Goal: Task Accomplishment & Management: Use online tool/utility

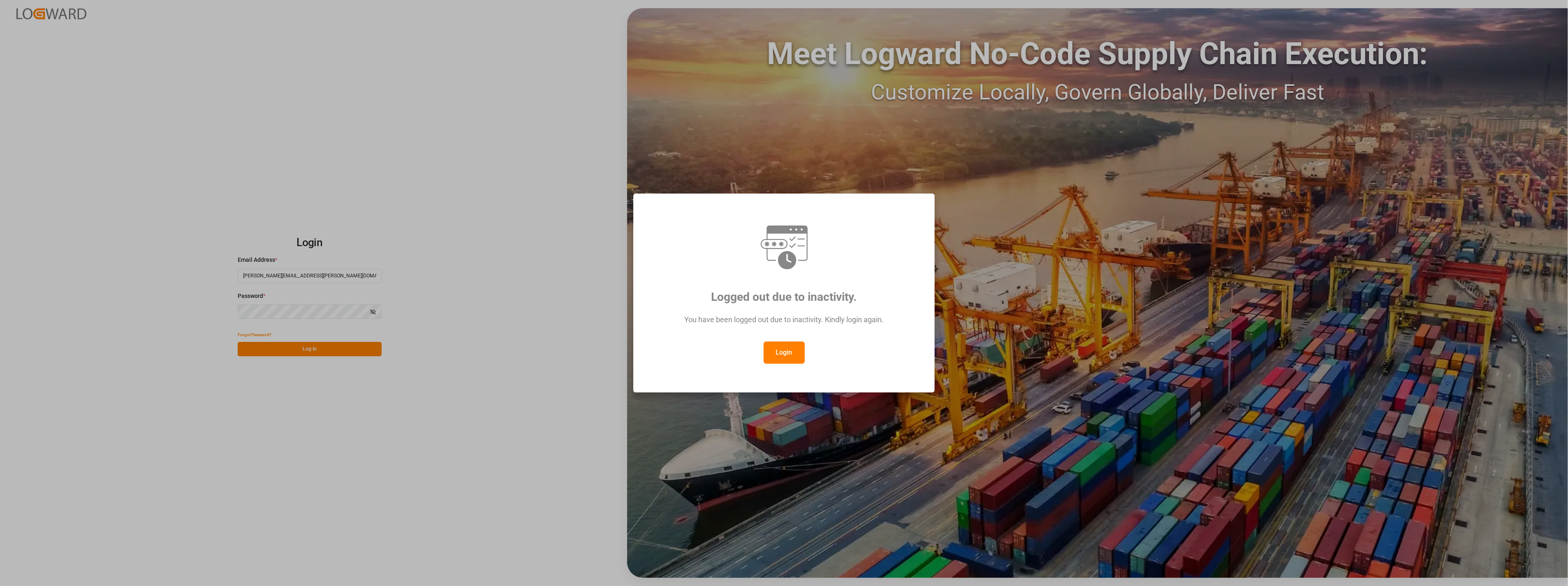
click at [797, 354] on button "Login" at bounding box center [784, 353] width 41 height 22
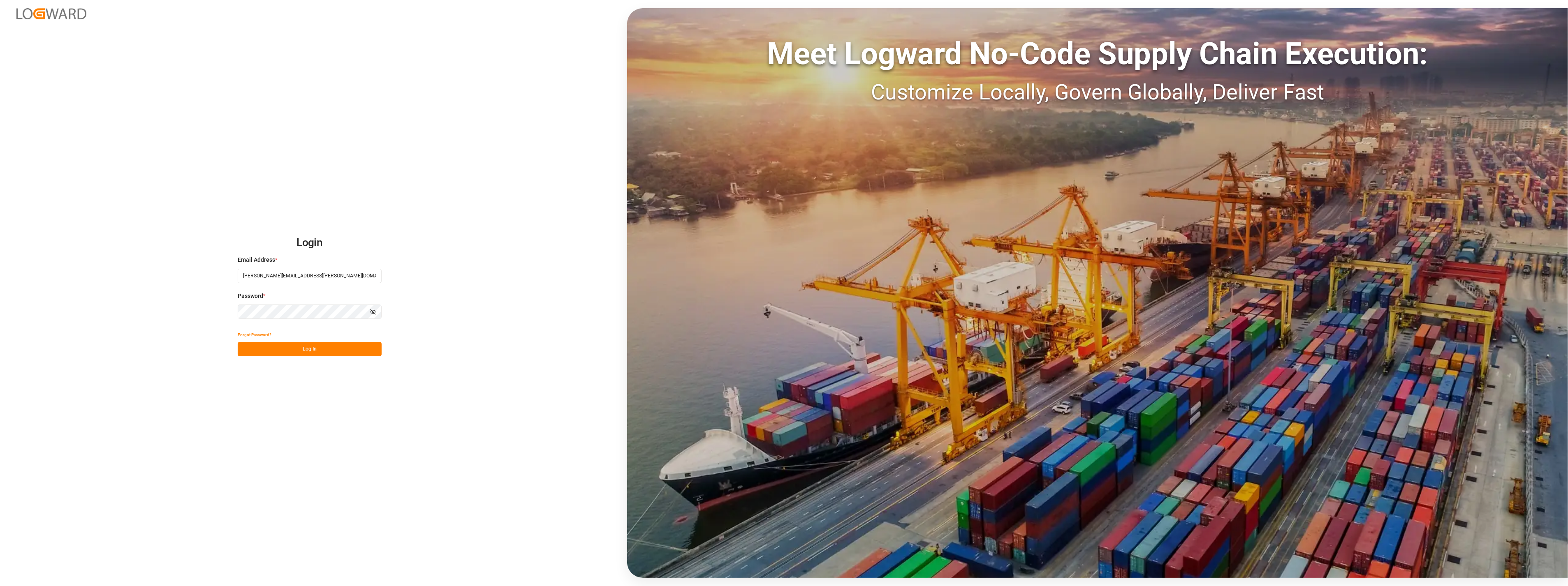
click at [307, 346] on button "Log In" at bounding box center [309, 349] width 144 height 14
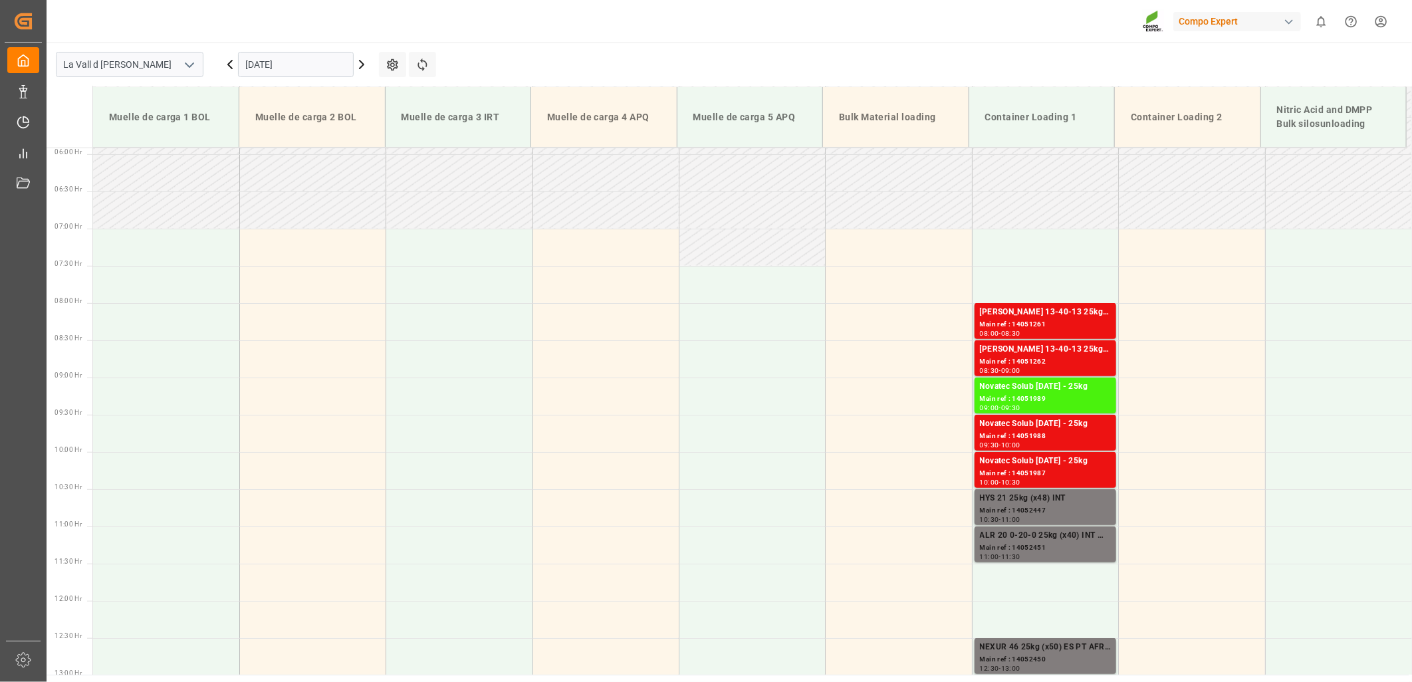
scroll to position [70, 0]
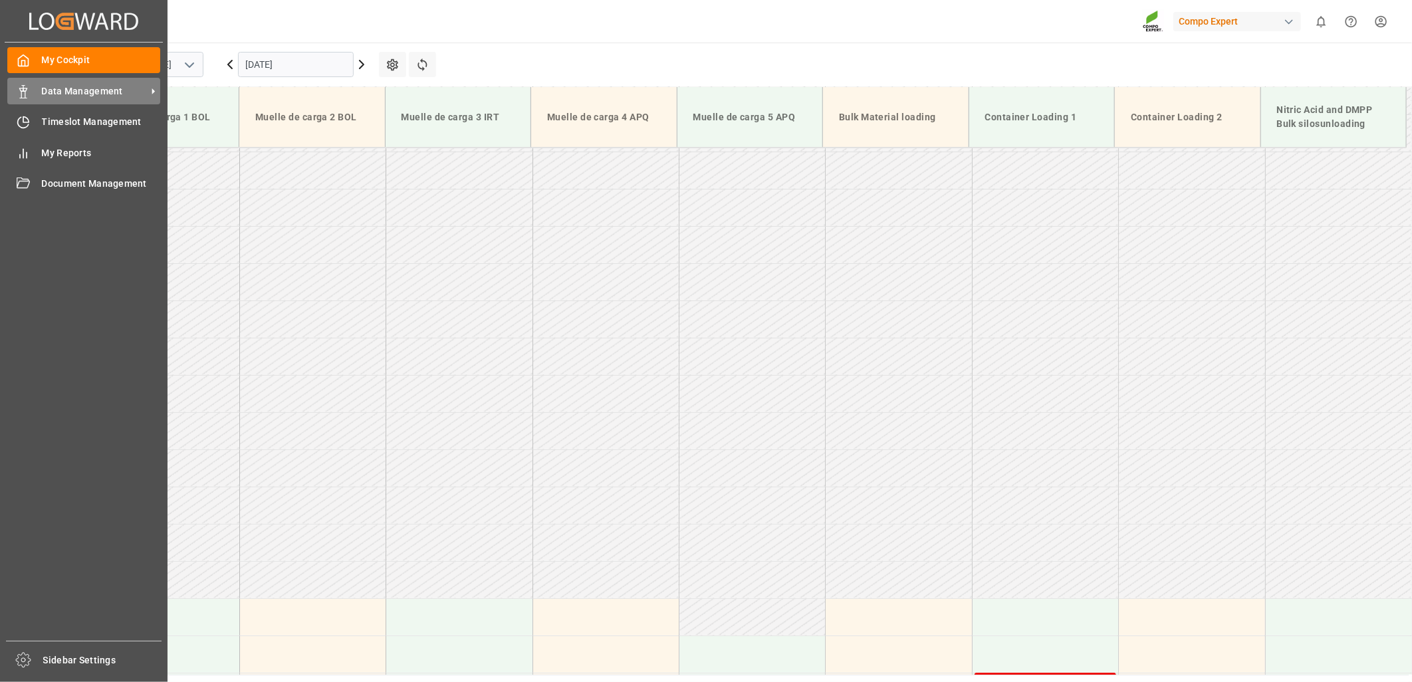
click at [27, 98] on div "Data Management Data Management" at bounding box center [83, 91] width 153 height 26
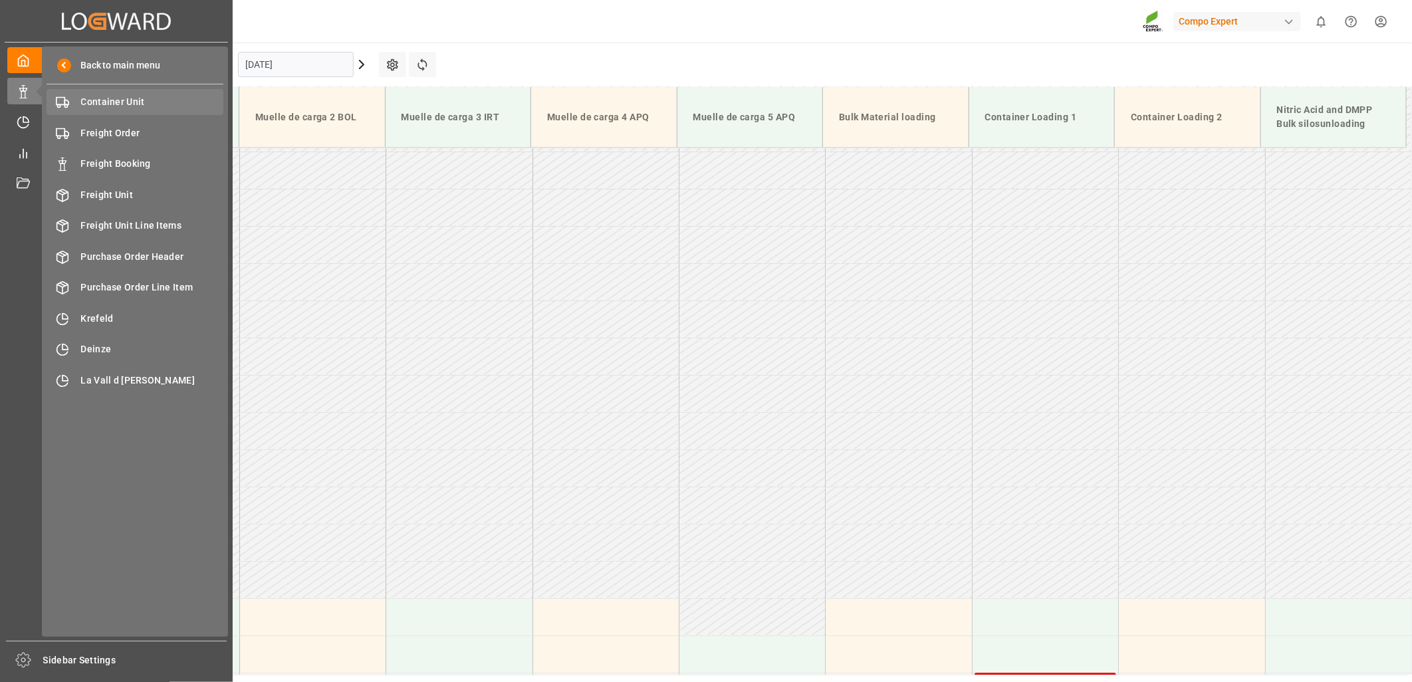
click at [114, 101] on span "Container Unit" at bounding box center [152, 102] width 143 height 14
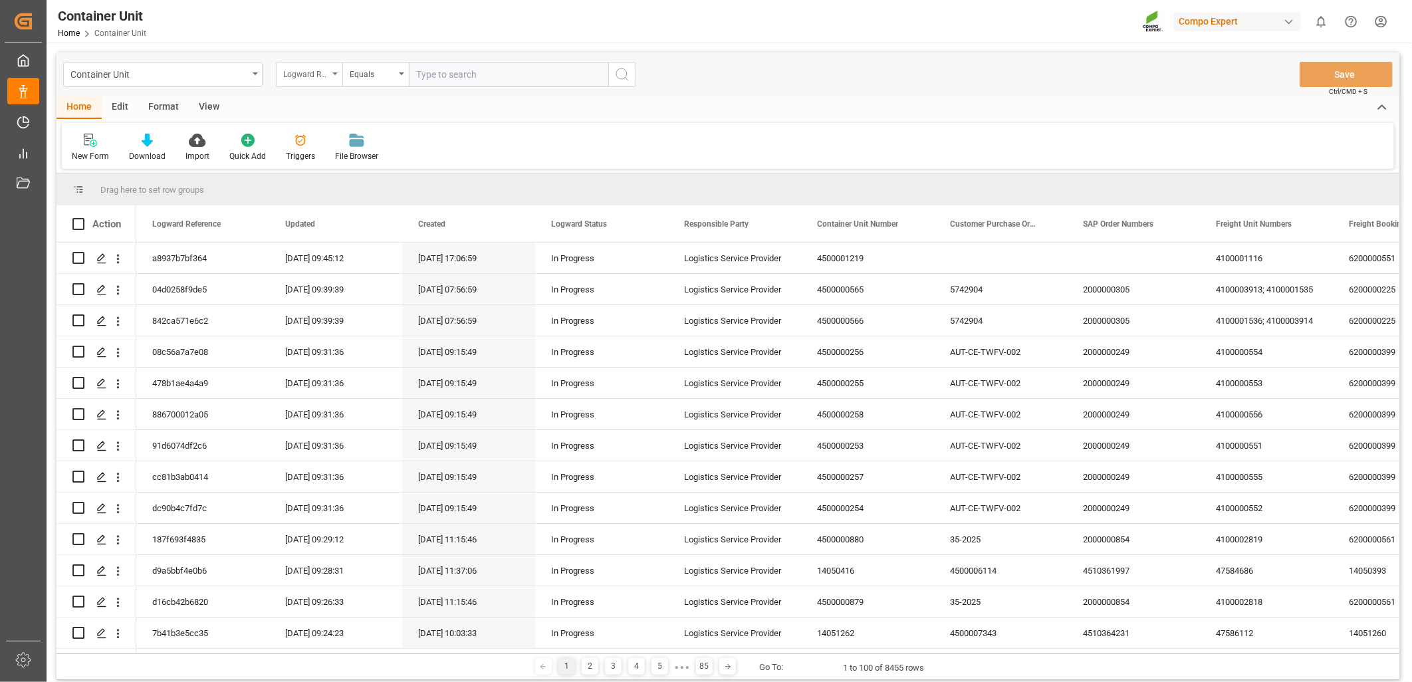
click at [336, 75] on div "Logward Reference" at bounding box center [309, 74] width 66 height 25
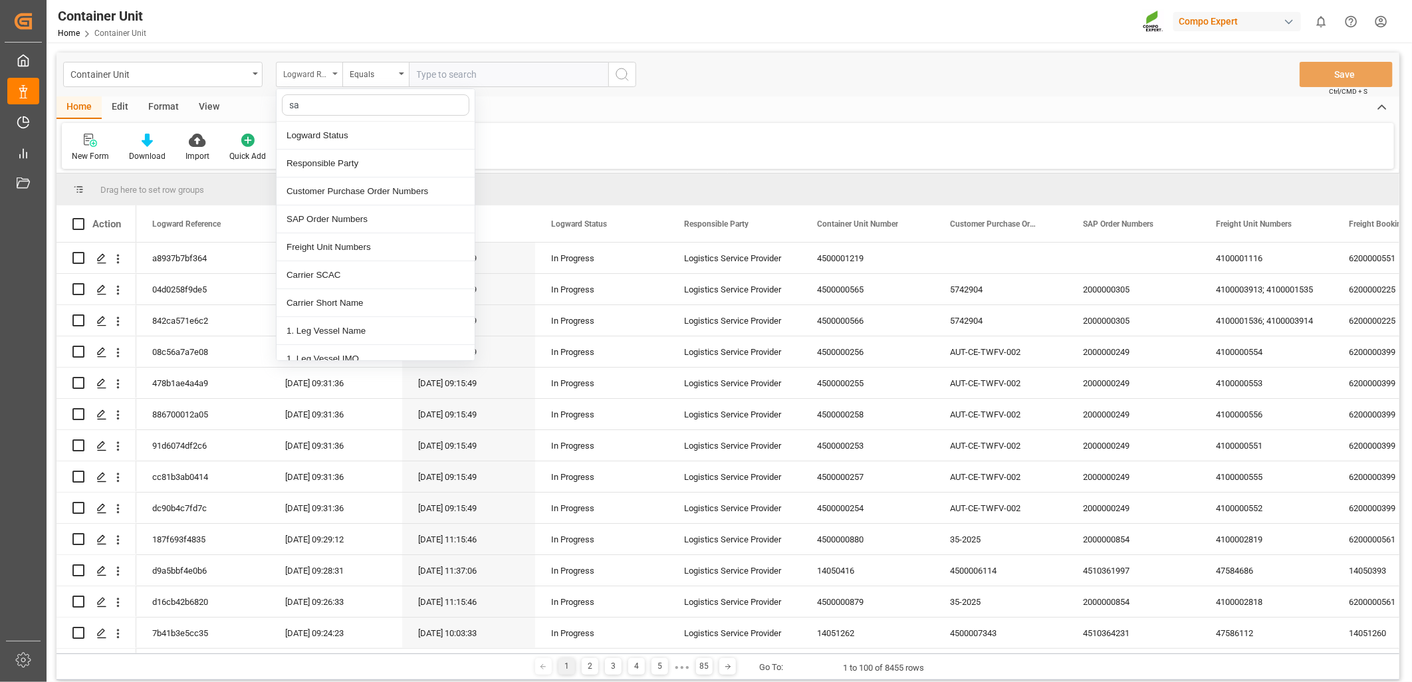
type input "sap"
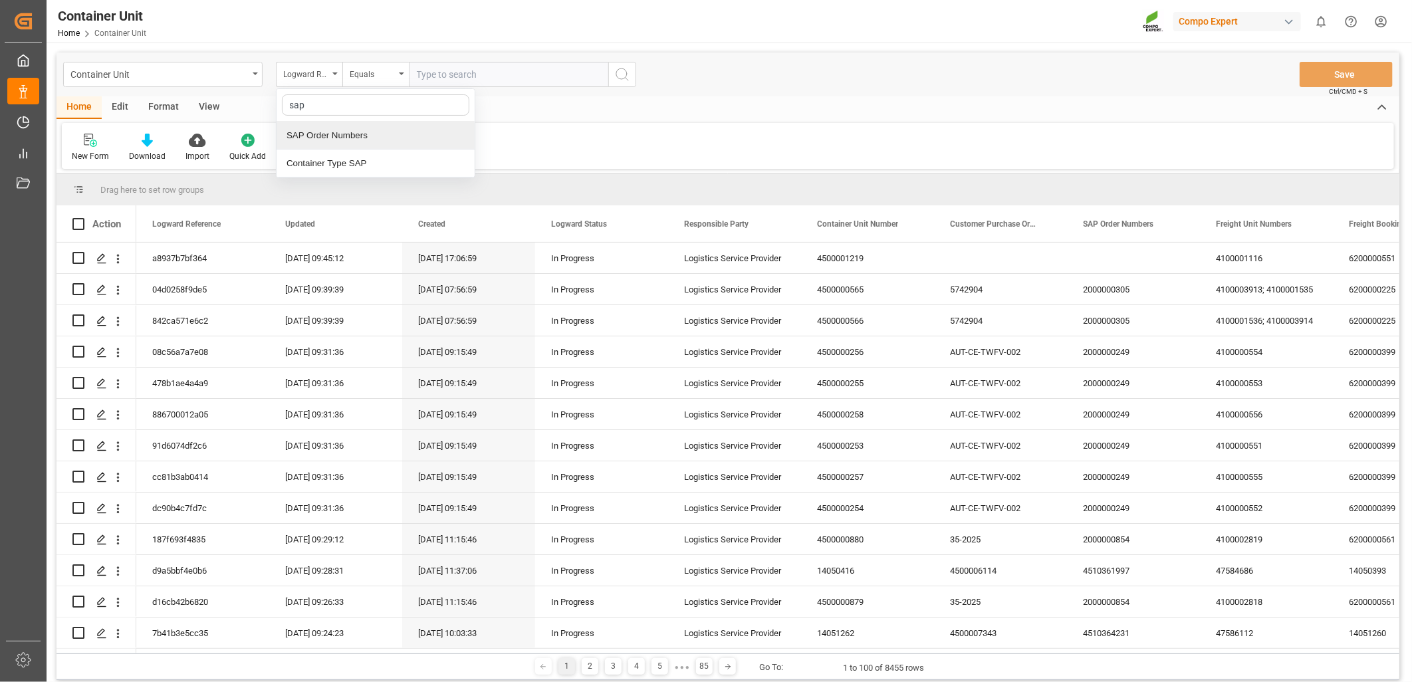
click at [339, 140] on div "SAP Order Numbers" at bounding box center [376, 136] width 198 height 28
click at [402, 77] on div "Equals" at bounding box center [375, 74] width 66 height 25
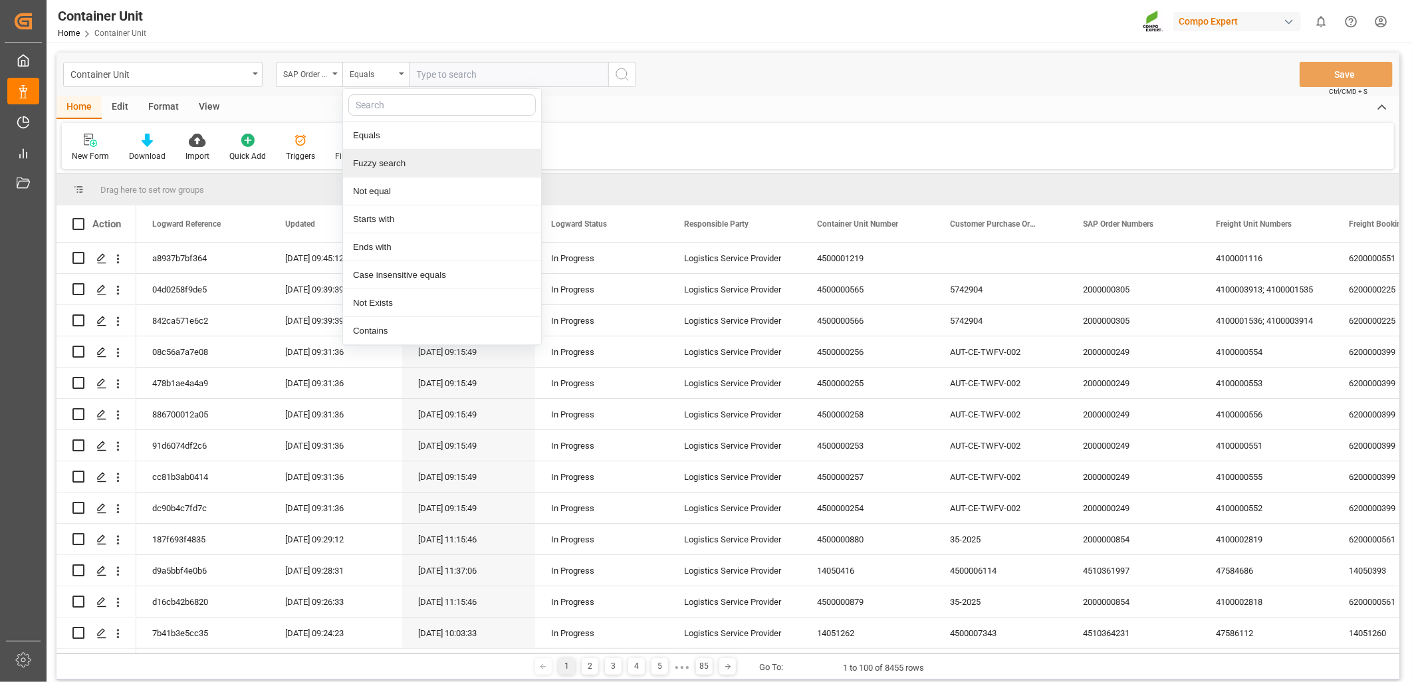
click at [370, 164] on div "Fuzzy search" at bounding box center [442, 164] width 198 height 28
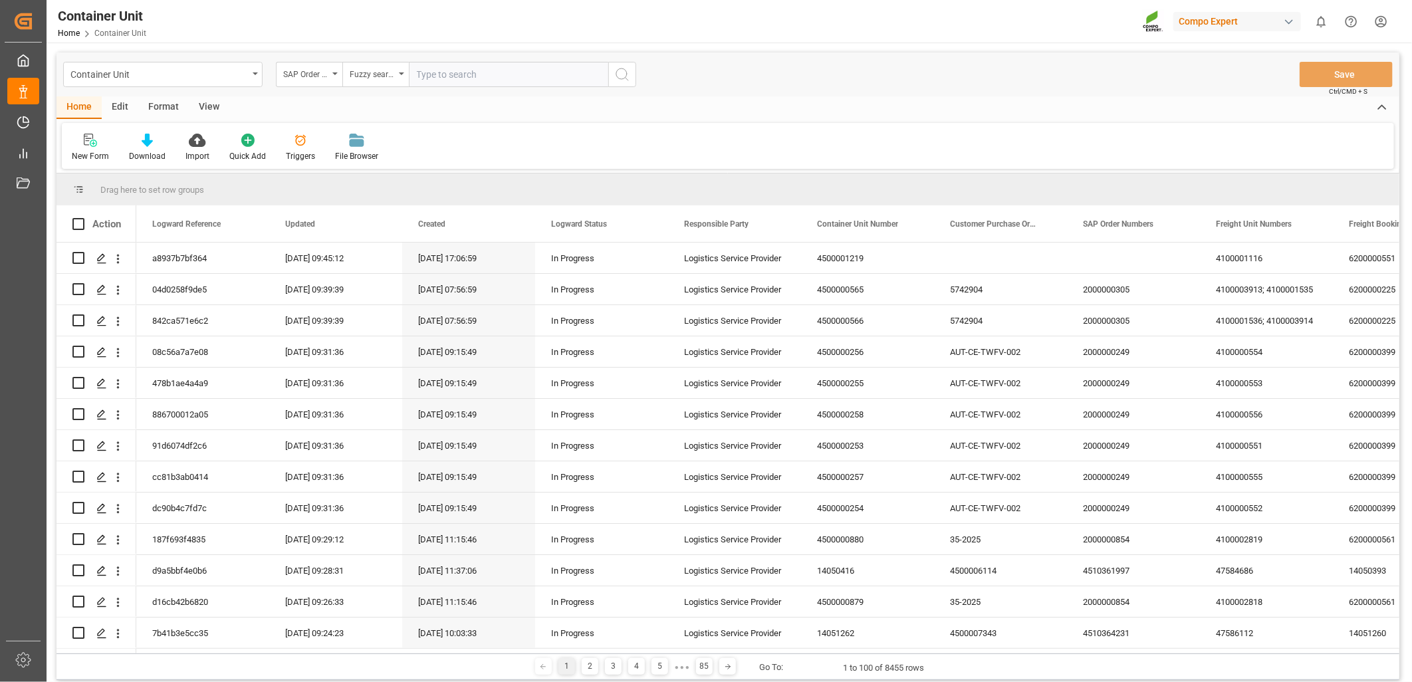
paste input "4510364236"
type input "4510364236"
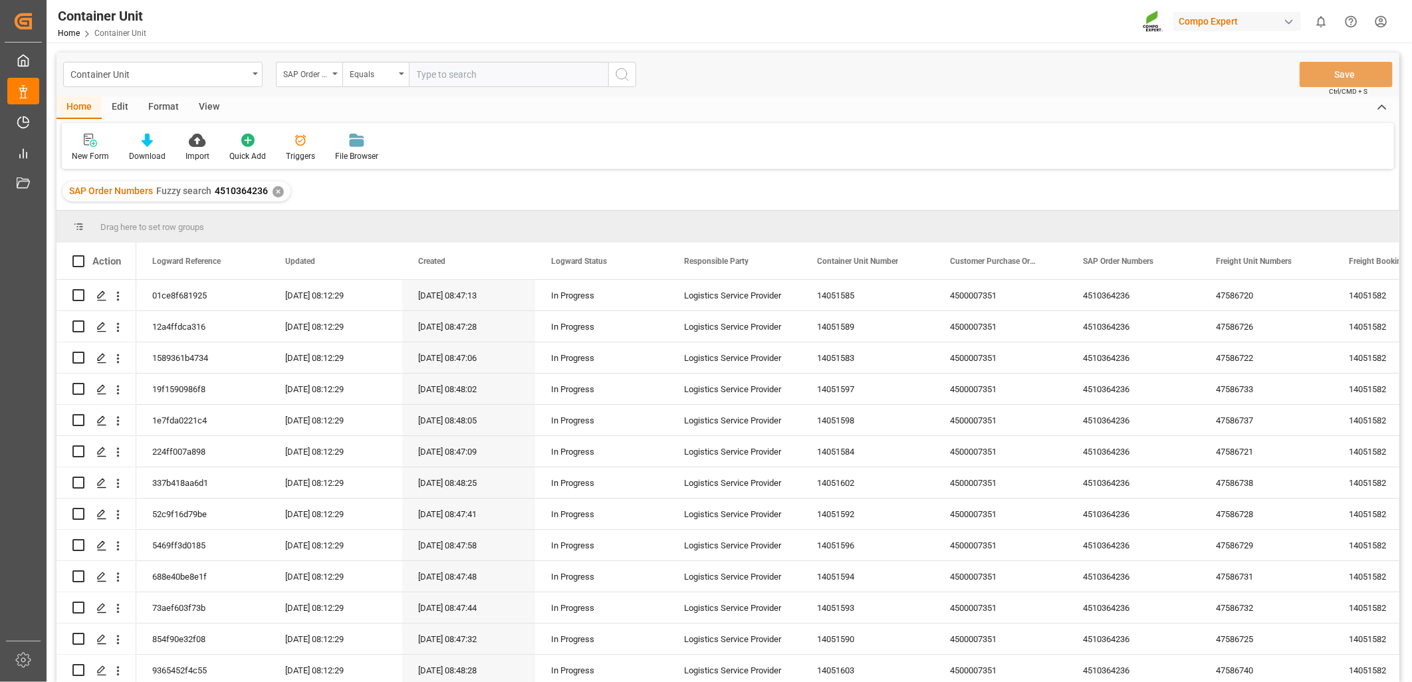
click at [1008, 108] on div "Home Edit Format View" at bounding box center [728, 107] width 1343 height 23
click at [176, 67] on div "Container Unit" at bounding box center [159, 73] width 178 height 17
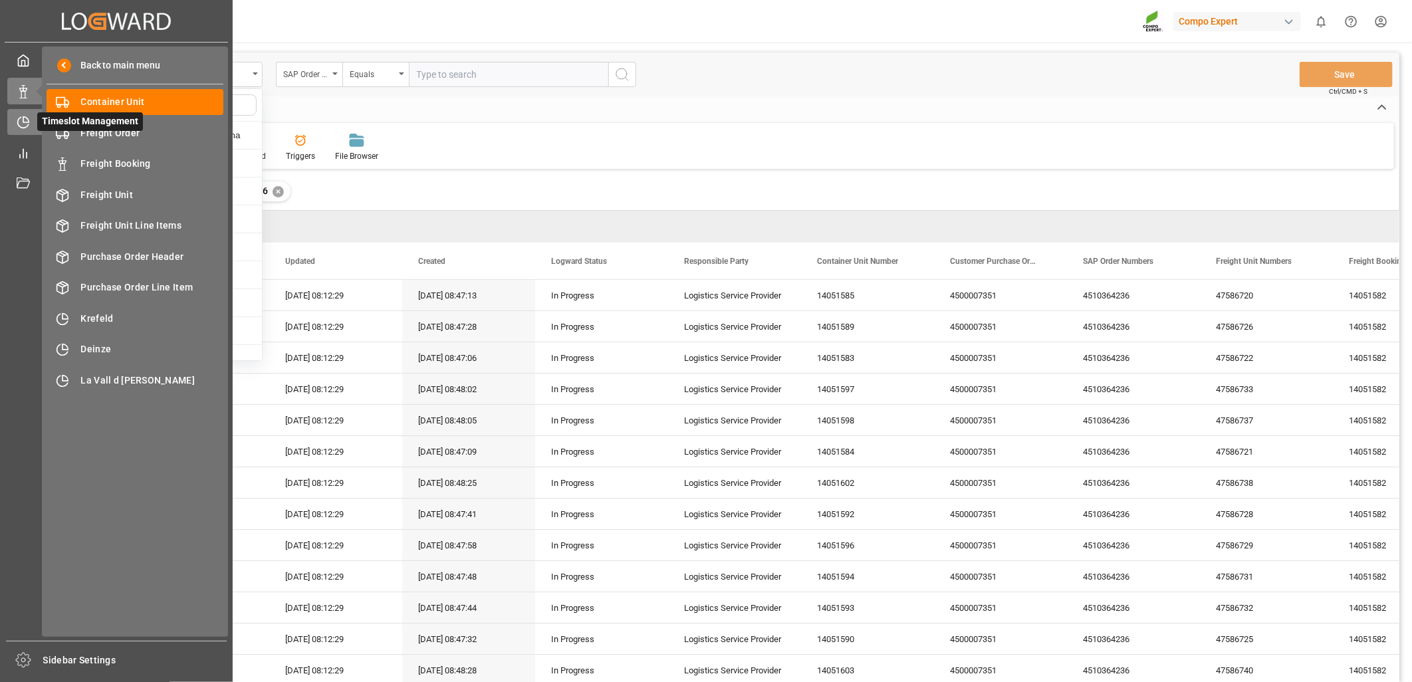
click at [19, 122] on icon at bounding box center [23, 122] width 13 height 13
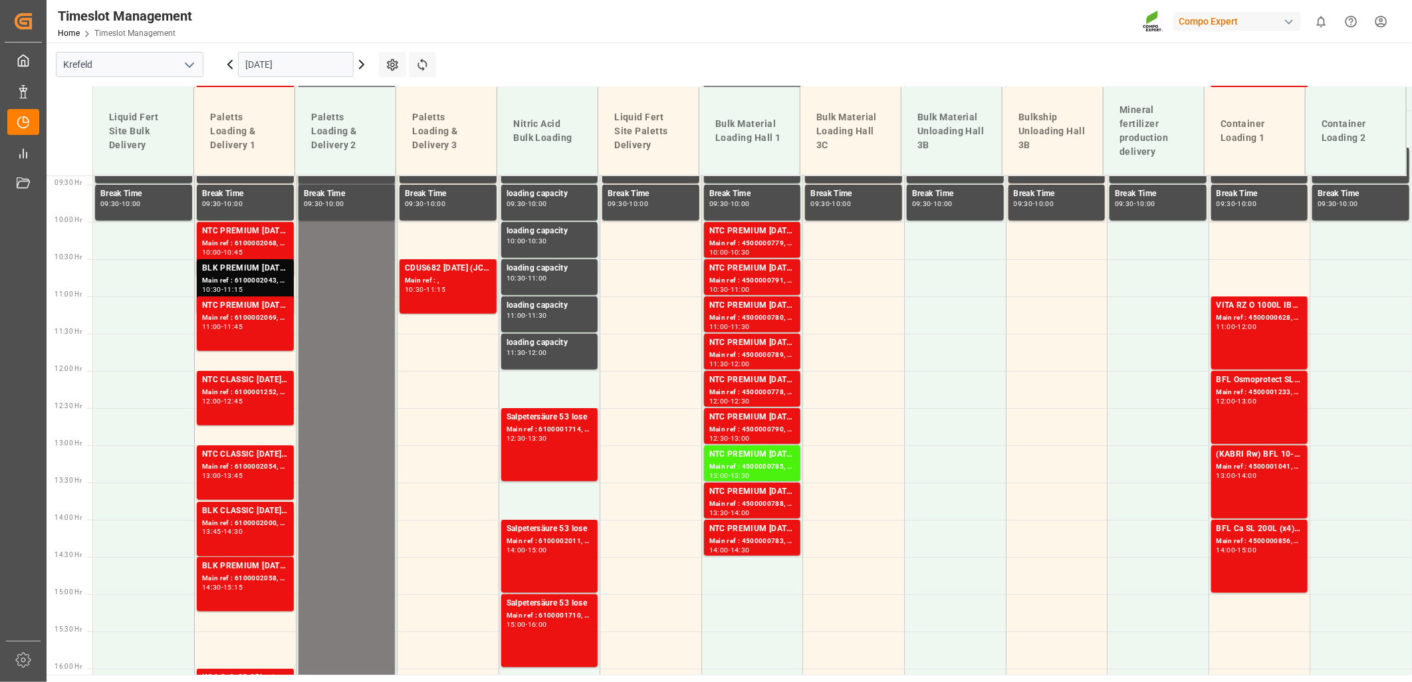
scroll to position [703, 0]
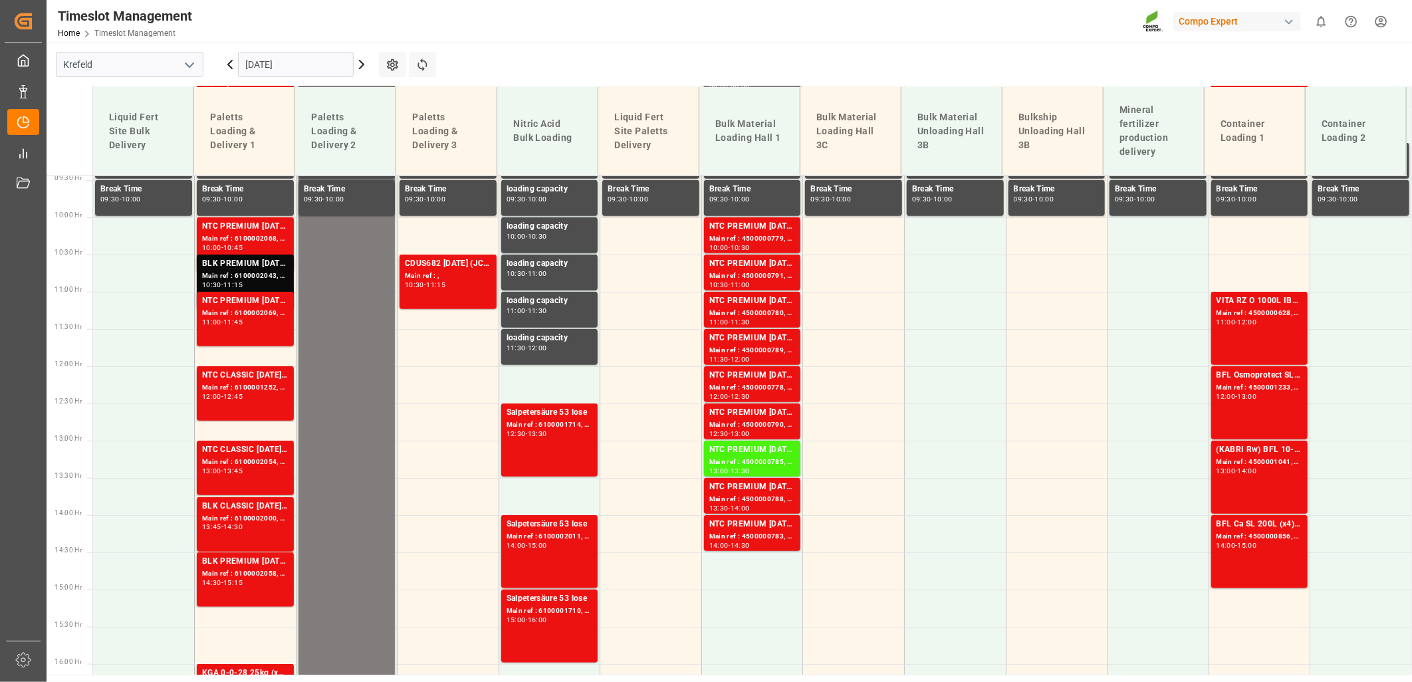
click at [184, 64] on icon "open menu" at bounding box center [190, 65] width 16 height 16
click at [94, 156] on div "La Vall d [PERSON_NAME]" at bounding box center [130, 154] width 146 height 30
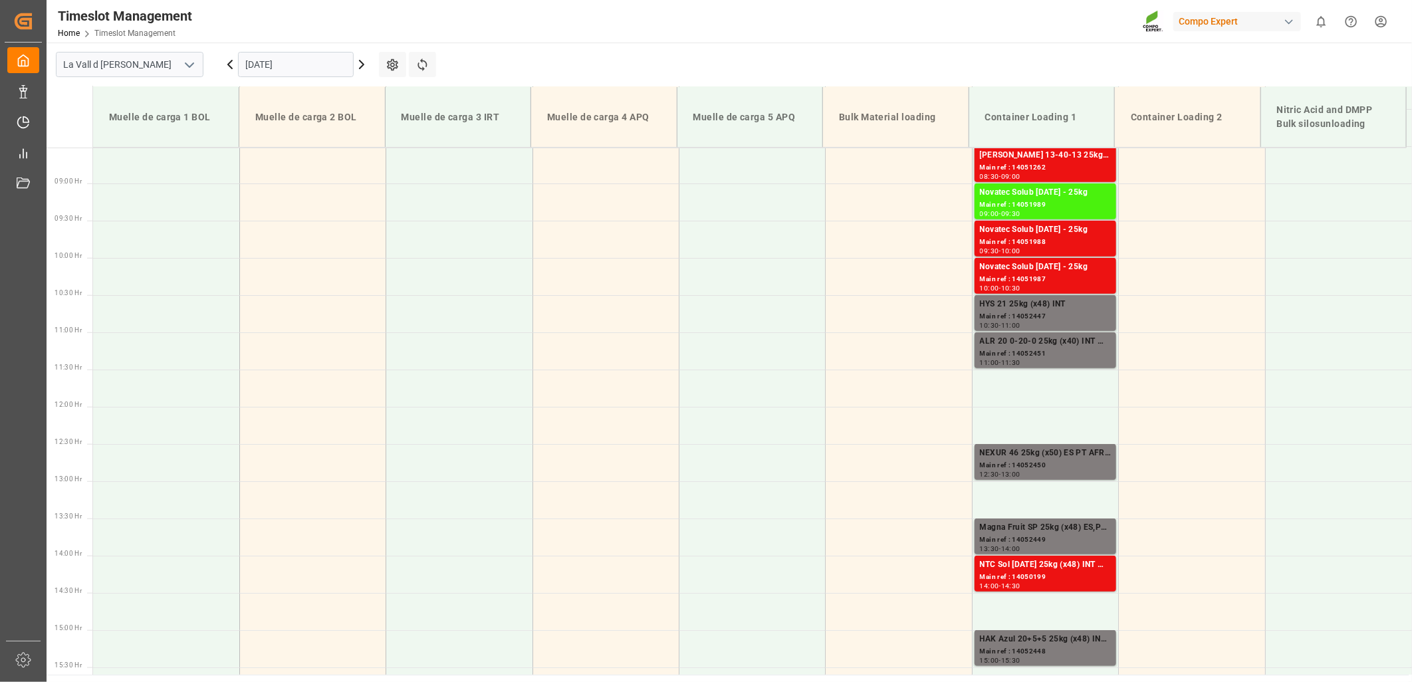
scroll to position [675, 0]
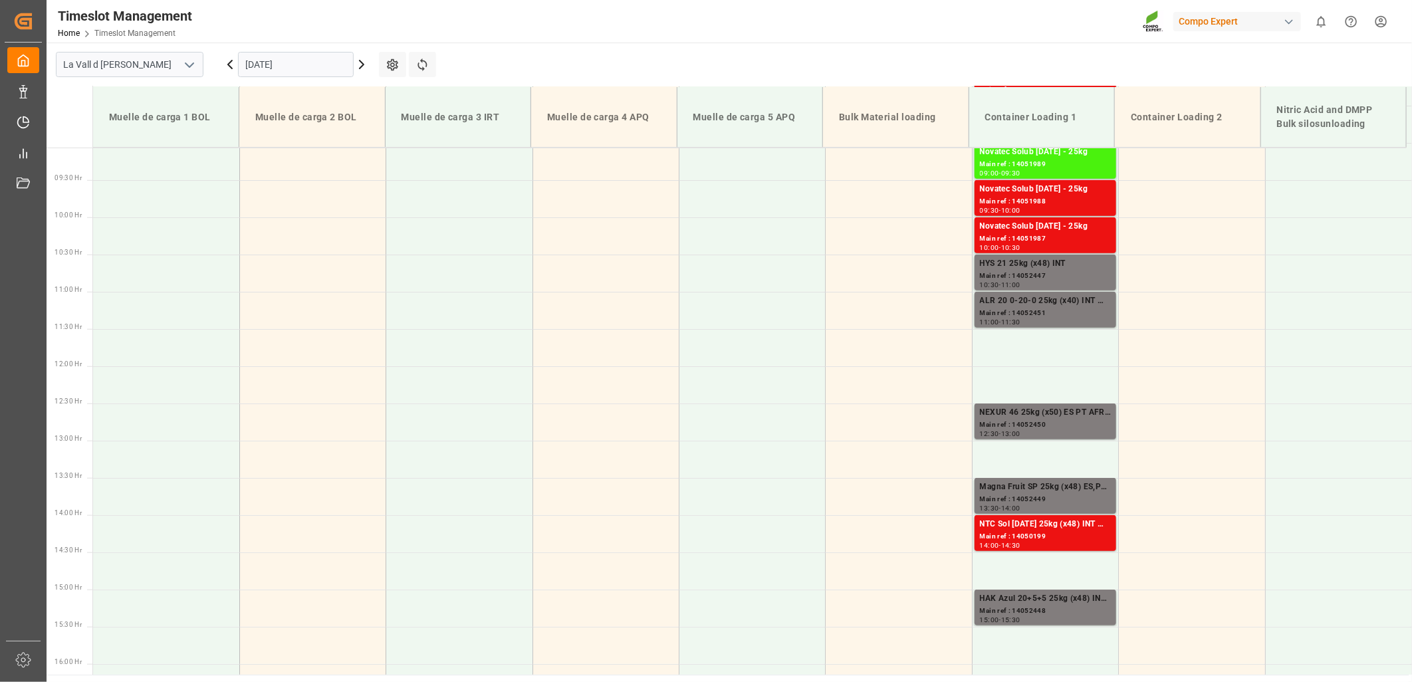
click at [315, 70] on input "[DATE]" at bounding box center [296, 64] width 116 height 25
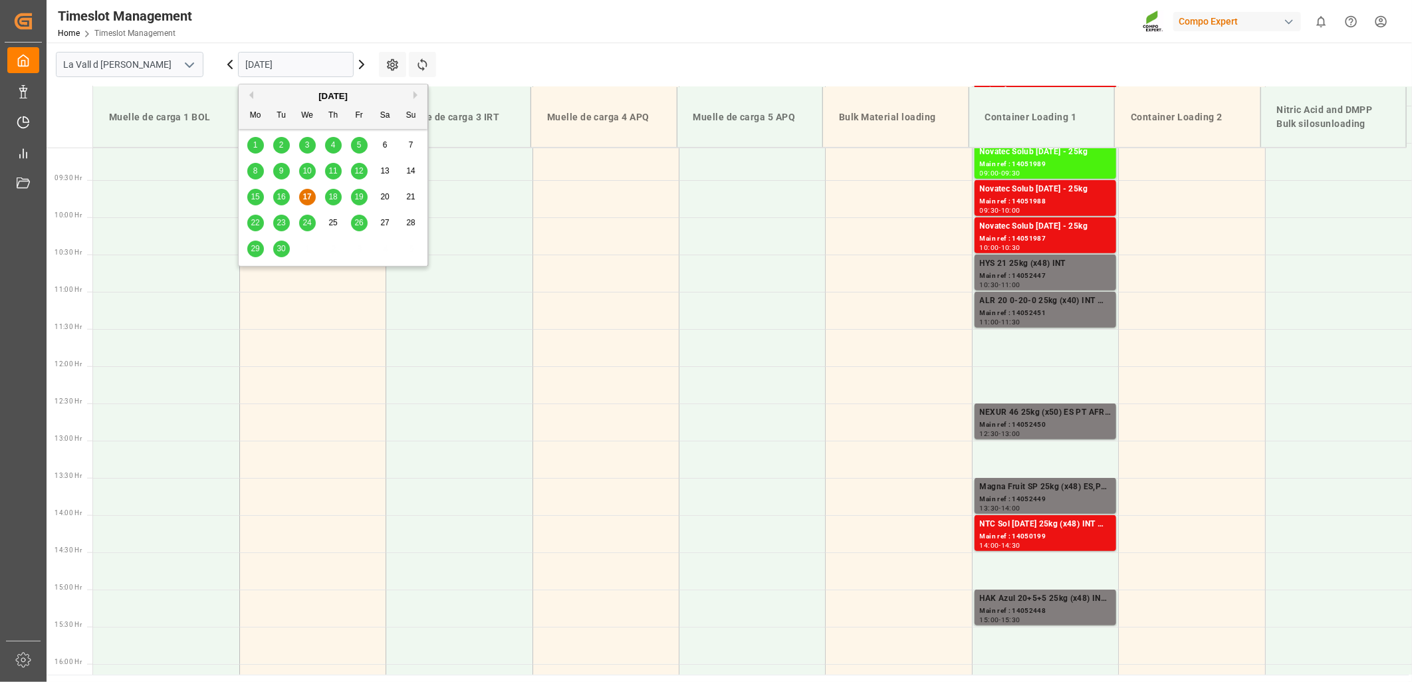
click at [305, 224] on span "24" at bounding box center [307, 222] width 9 height 9
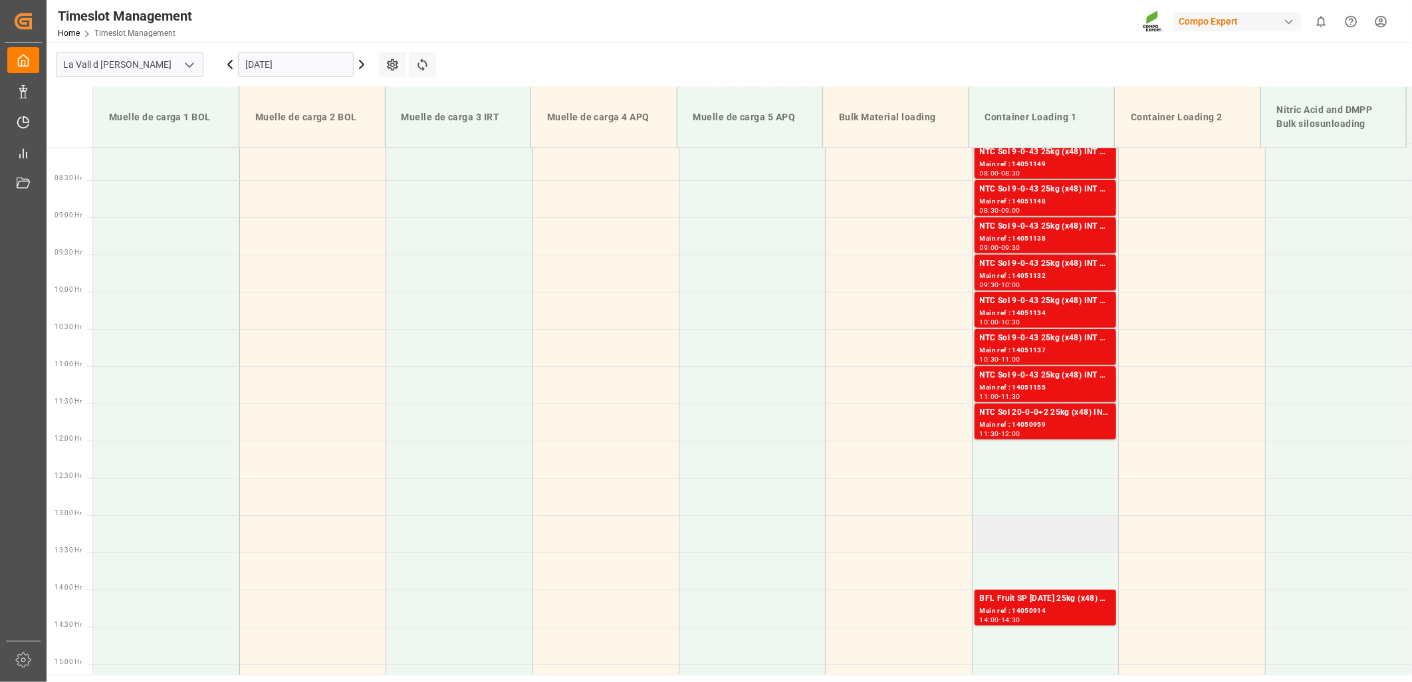
scroll to position [601, 0]
